Goal: Find specific page/section: Find specific page/section

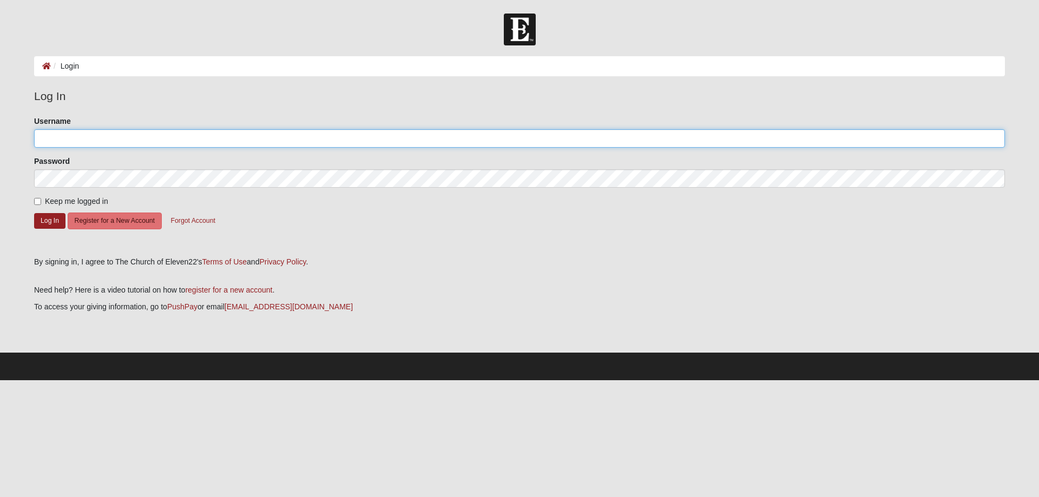
click at [67, 134] on input "Username" at bounding box center [519, 138] width 971 height 18
type input "karey99"
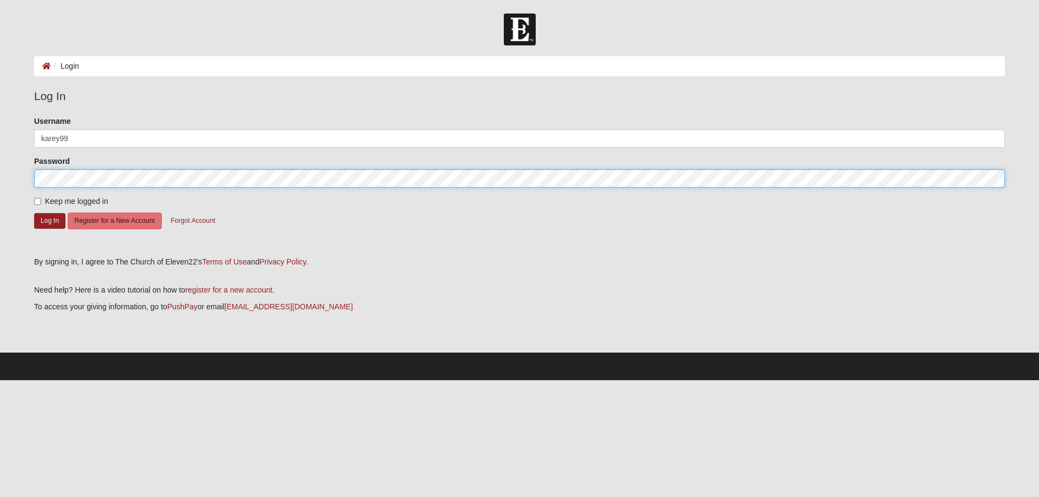
click at [34, 213] on button "Log In" at bounding box center [49, 221] width 31 height 16
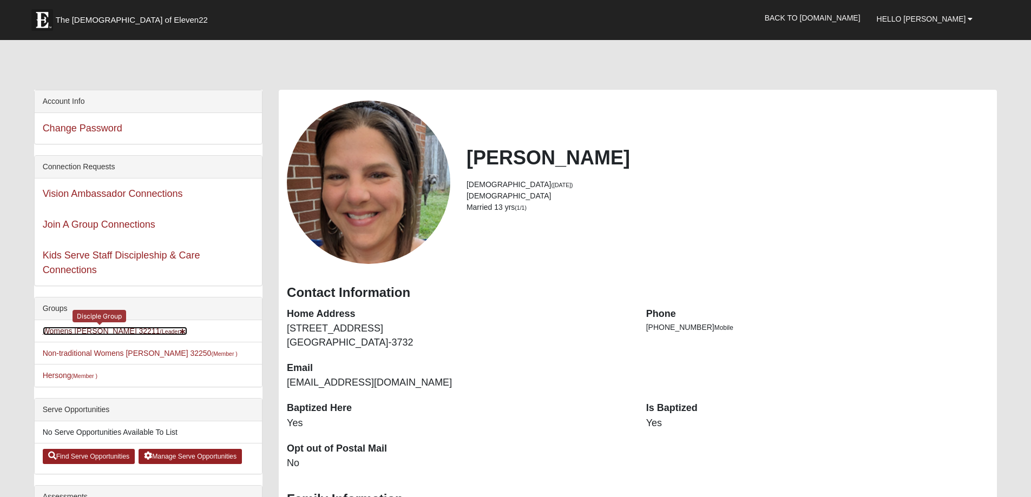
click at [78, 330] on link "Womens Gooden 32211 (Leader )" at bounding box center [115, 331] width 145 height 9
